Goal: Task Accomplishment & Management: Use online tool/utility

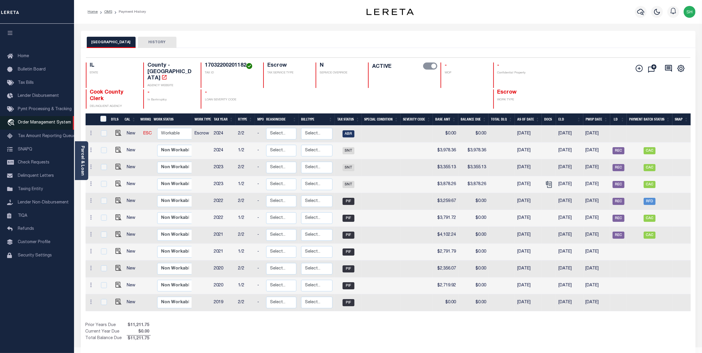
click at [34, 123] on span "Order Management System" at bounding box center [44, 122] width 53 height 4
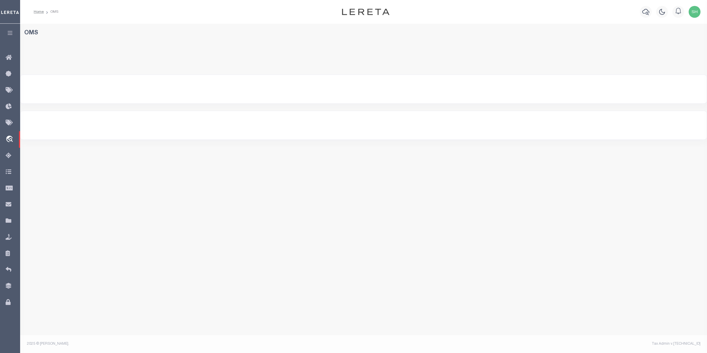
select select "200"
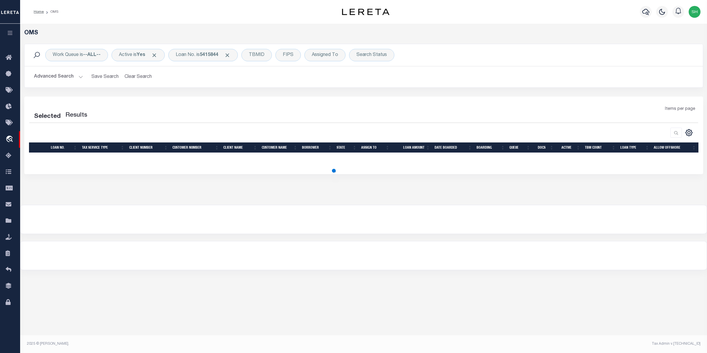
select select "200"
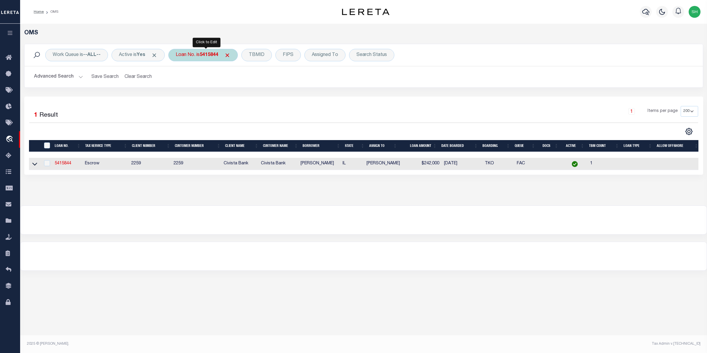
click at [213, 56] on b "5415844" at bounding box center [209, 55] width 19 height 5
type input "11030"
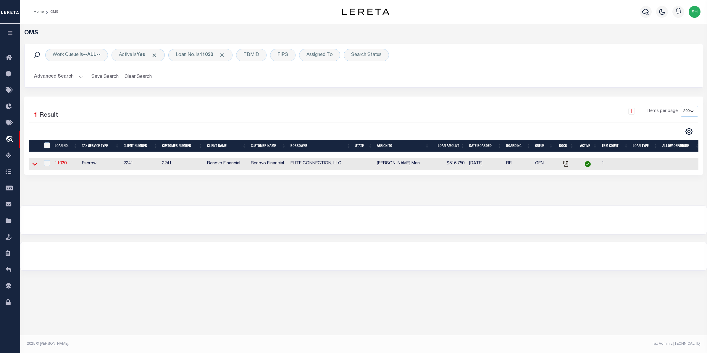
click at [34, 165] on icon at bounding box center [34, 164] width 5 height 6
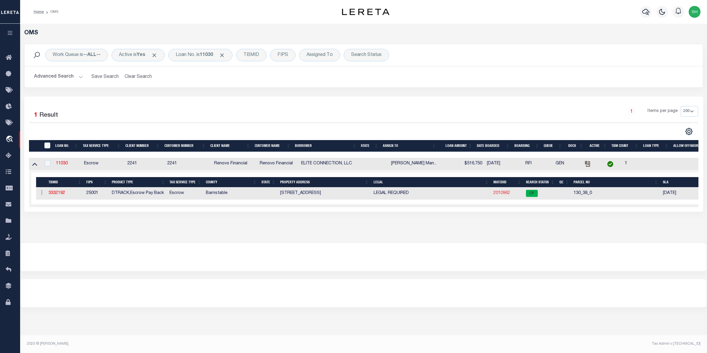
click at [501, 195] on link "2010962" at bounding box center [502, 193] width 17 height 4
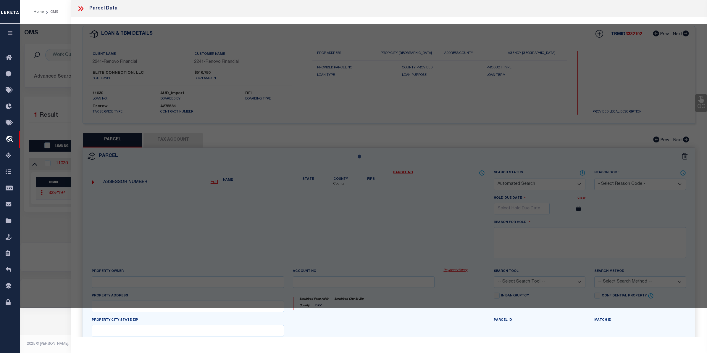
checkbox input "false"
select select "CP"
type input "CC CAPITAL INVESTMENTS, LLC"
select select "AGW"
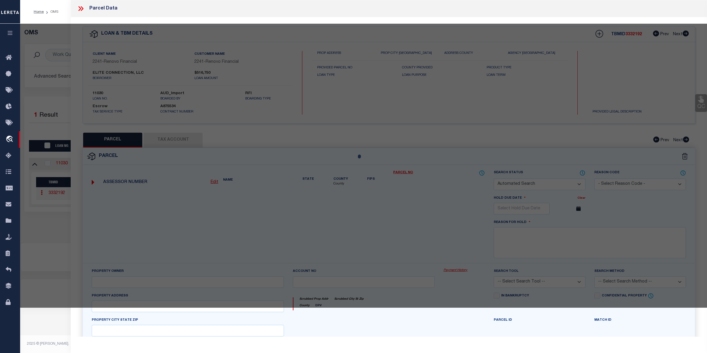
select select
type input "97 GREAT WESTERN ROAD SD"
checkbox input "false"
type input "South Dennis, MA 02660"
type textarea "12,197 SF PLAN 134/69"
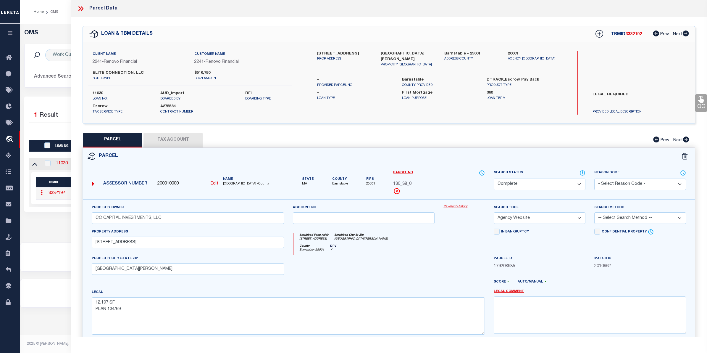
click at [458, 208] on link "Payment History" at bounding box center [464, 206] width 41 height 5
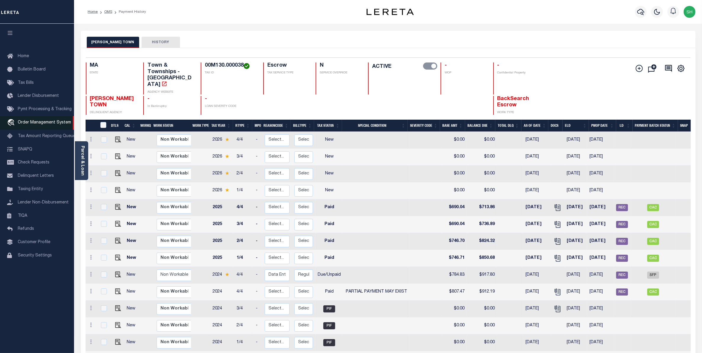
click at [54, 127] on link "travel_explore Order Management System" at bounding box center [37, 123] width 74 height 14
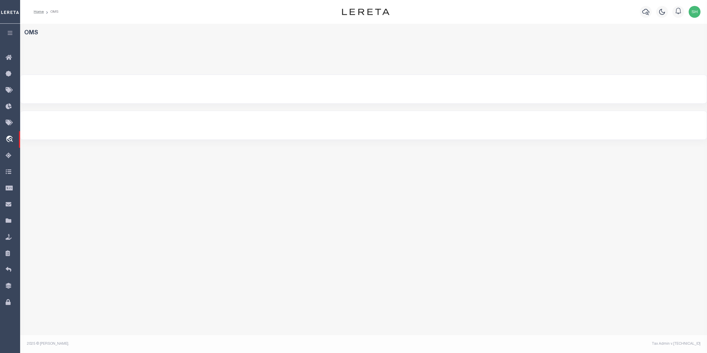
select select "200"
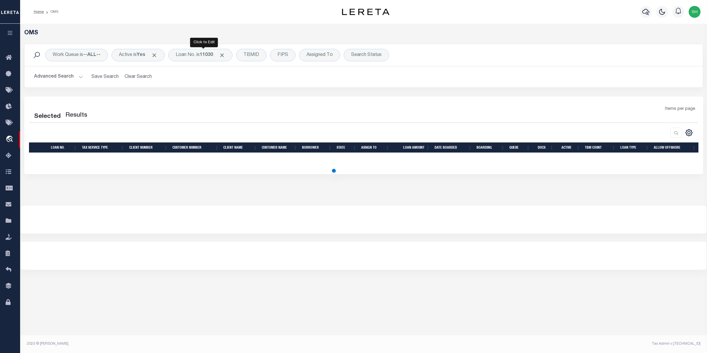
select select "200"
